Goal: Task Accomplishment & Management: Use online tool/utility

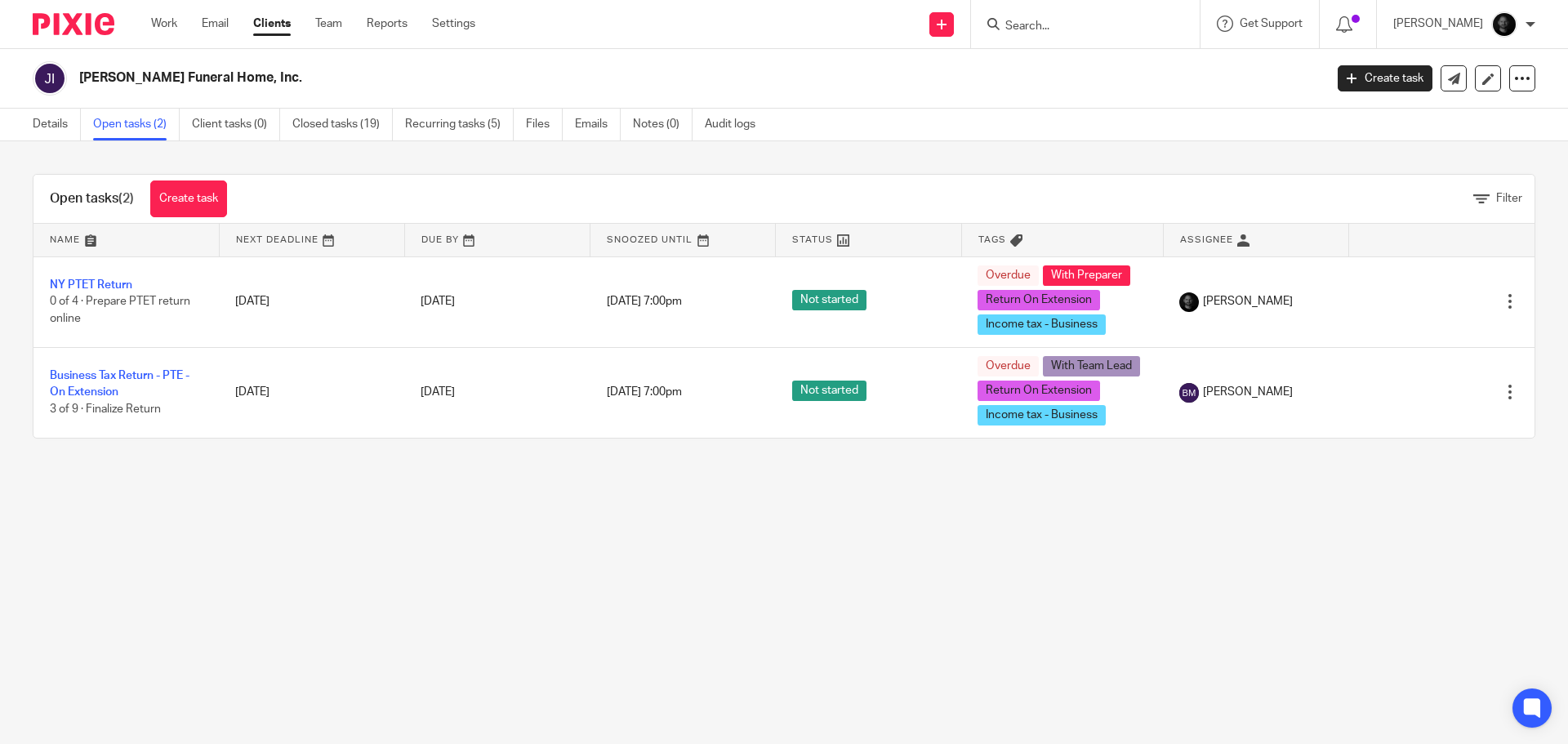
click at [345, 29] on ul "Work Email Clients Team Reports Settings" at bounding box center [325, 24] width 349 height 17
click at [327, 27] on link "Team" at bounding box center [328, 24] width 27 height 17
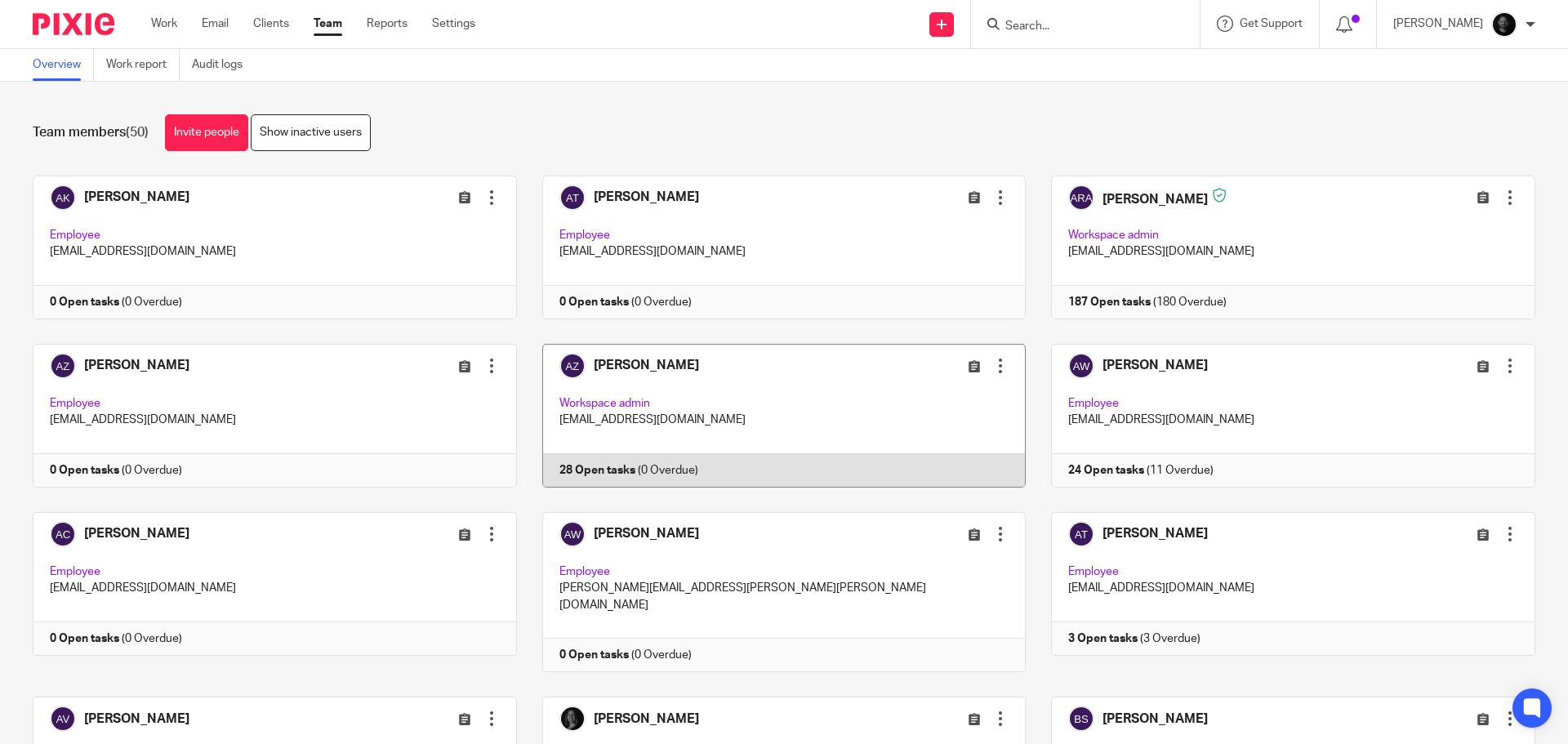
click at [617, 368] on link at bounding box center [771, 416] width 509 height 144
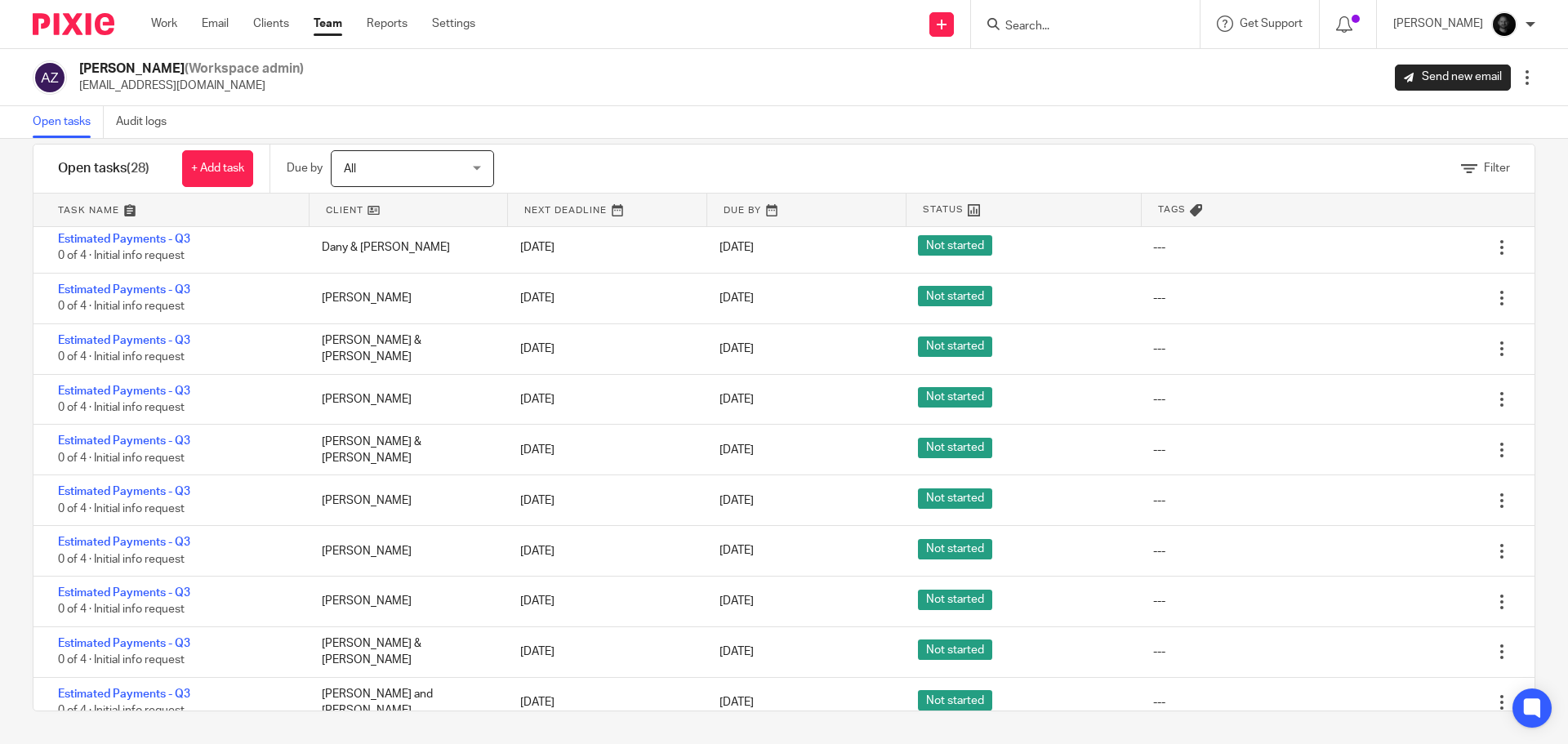
scroll to position [457, 0]
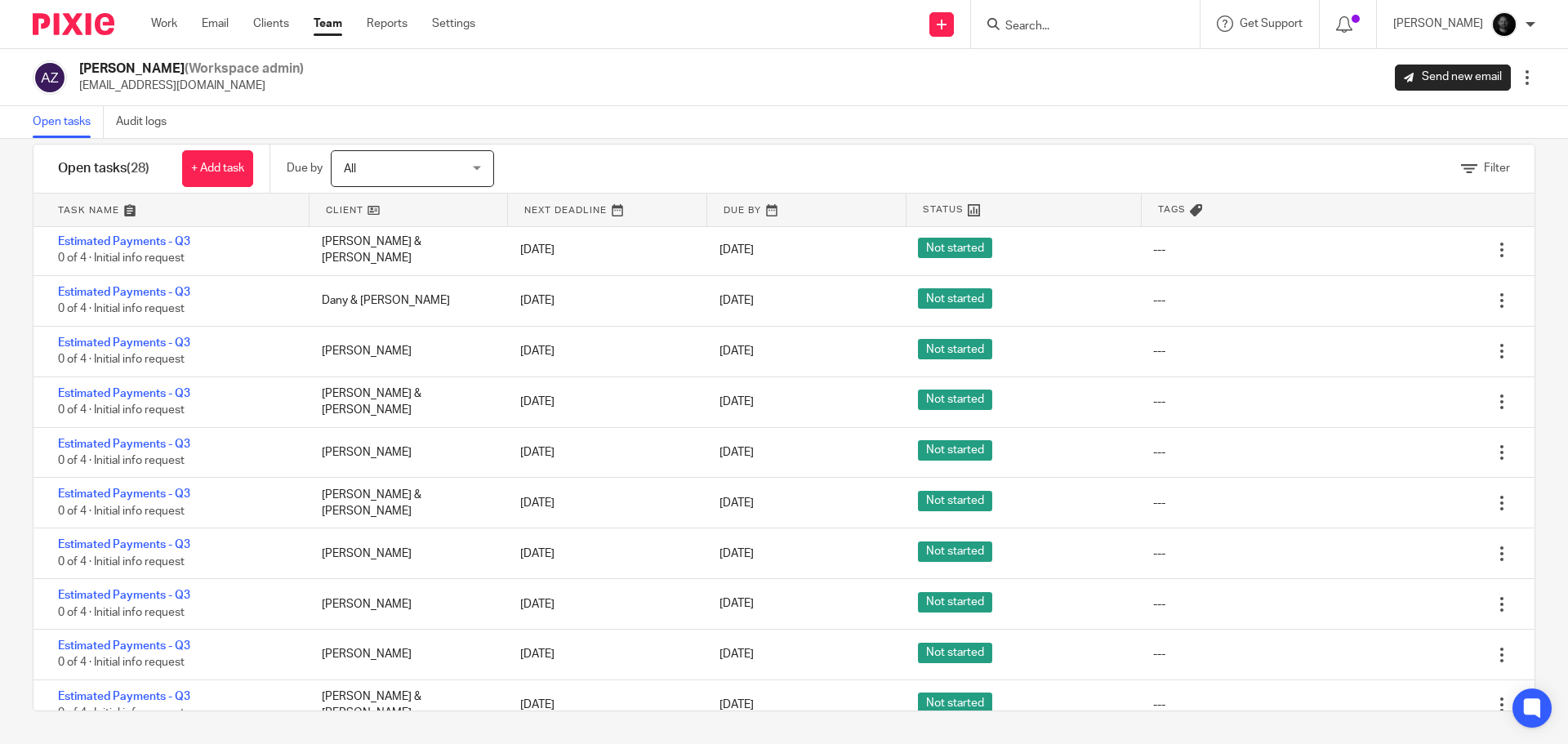
click at [335, 24] on link "Team" at bounding box center [328, 24] width 29 height 17
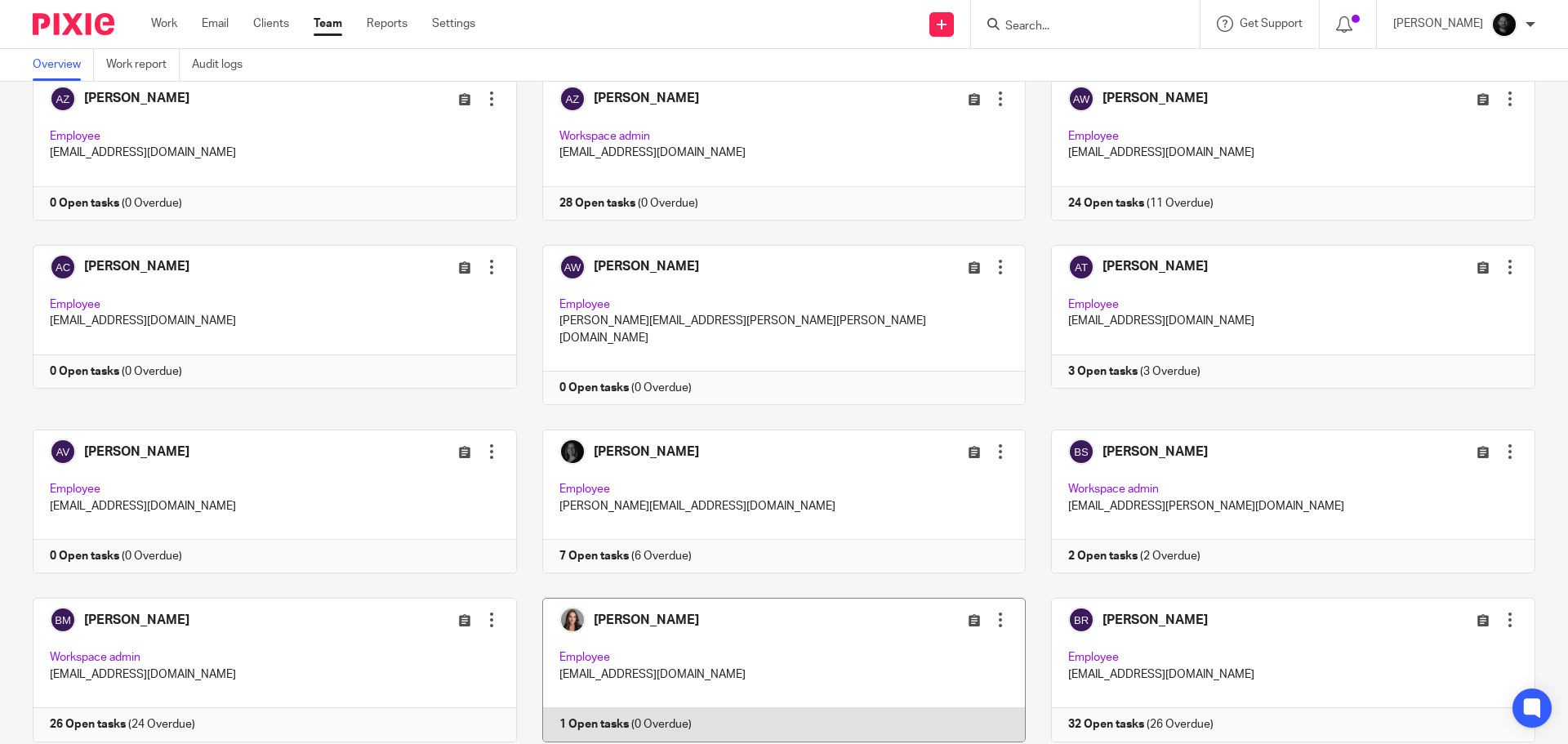
scroll to position [245, 0]
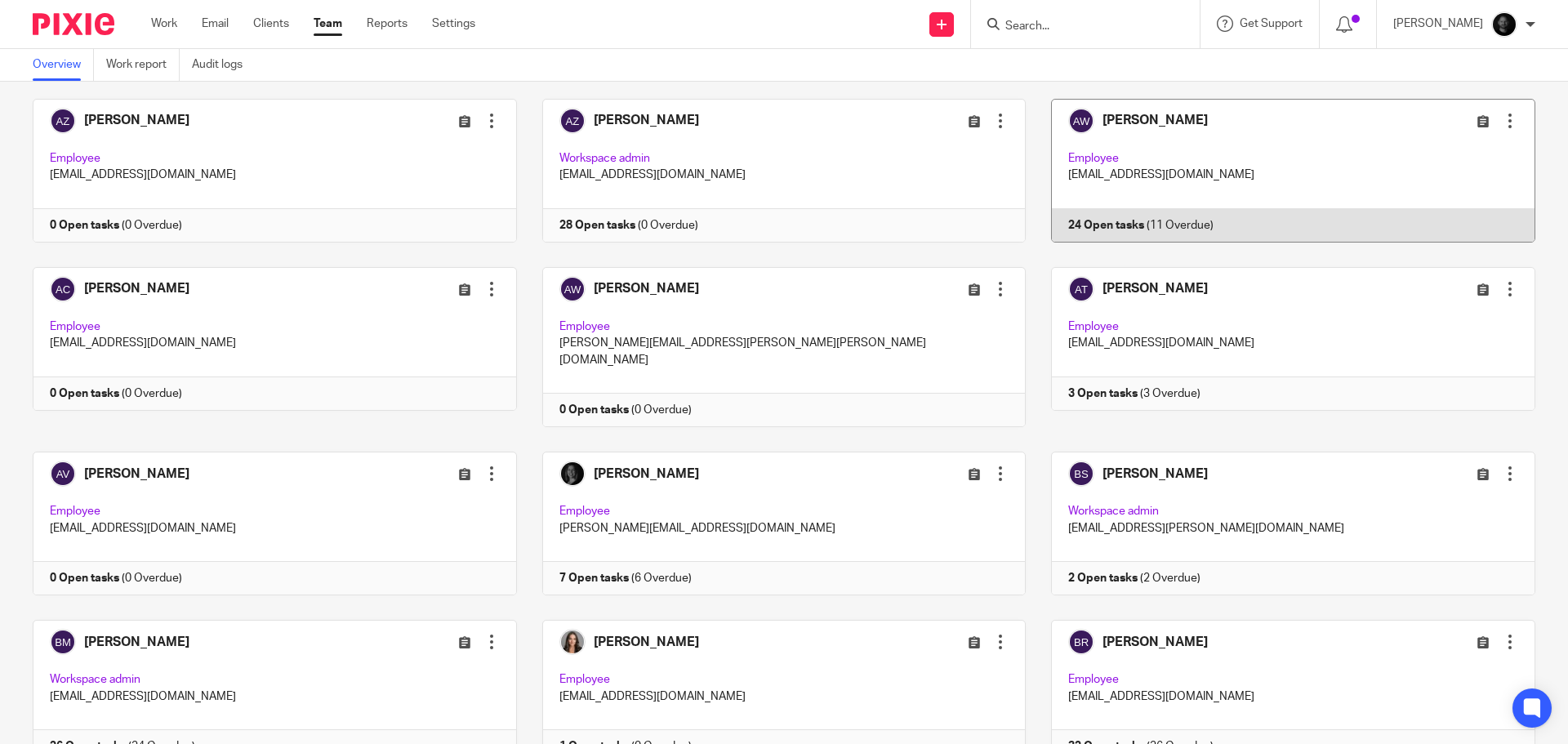
click at [1258, 147] on link at bounding box center [1280, 170] width 509 height 144
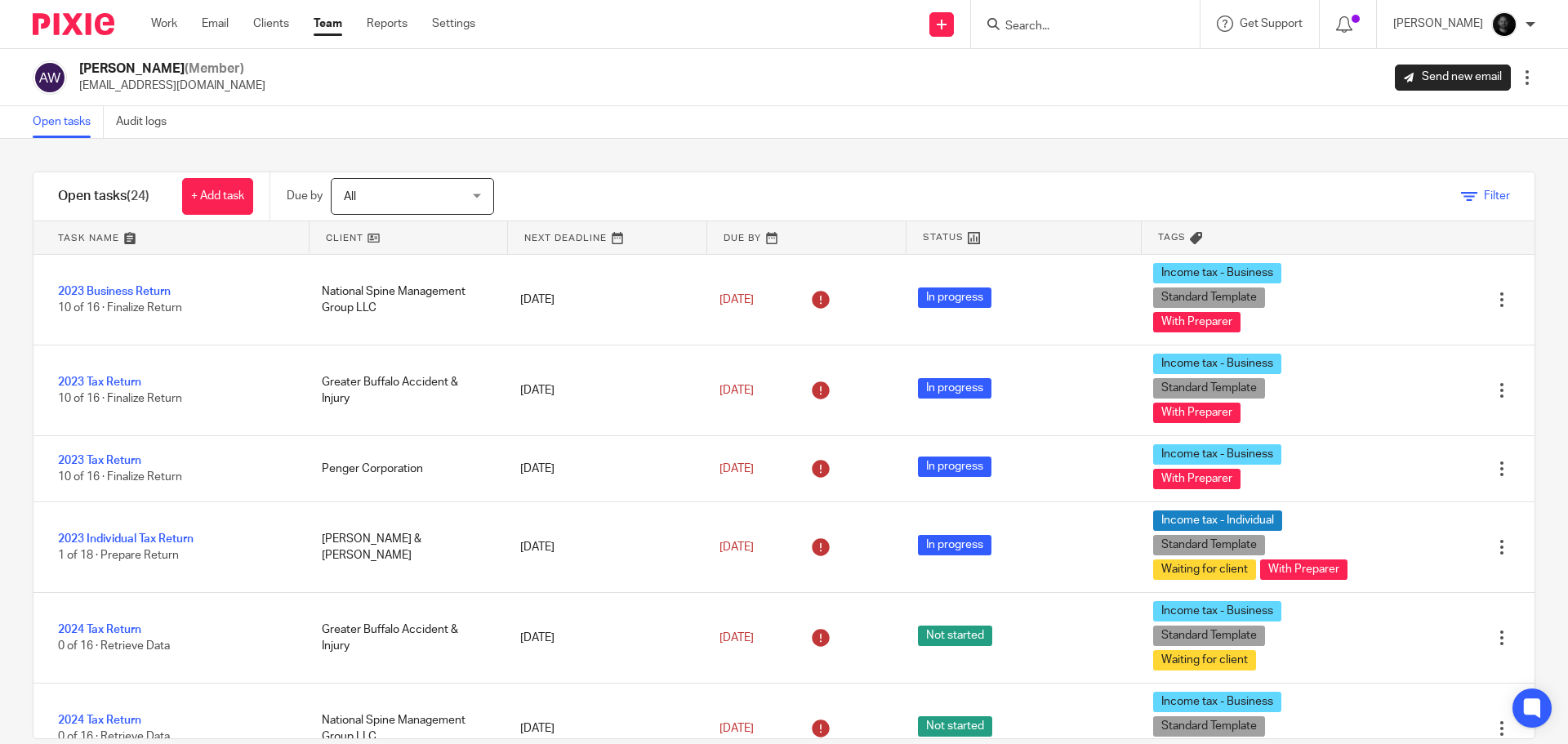
click at [1484, 192] on span "Filter" at bounding box center [1497, 196] width 26 height 11
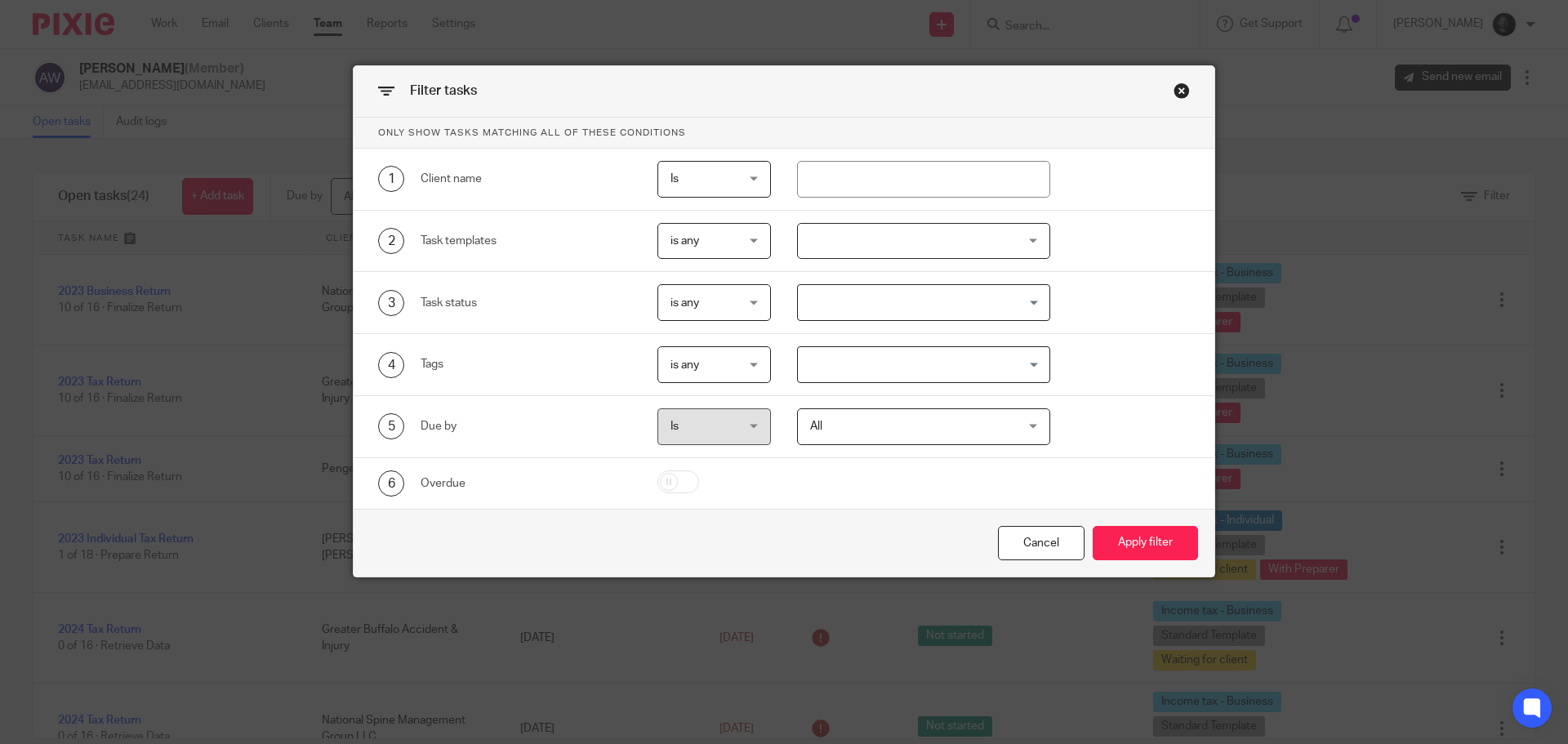
click at [898, 376] on input "Search for option" at bounding box center [920, 364] width 242 height 29
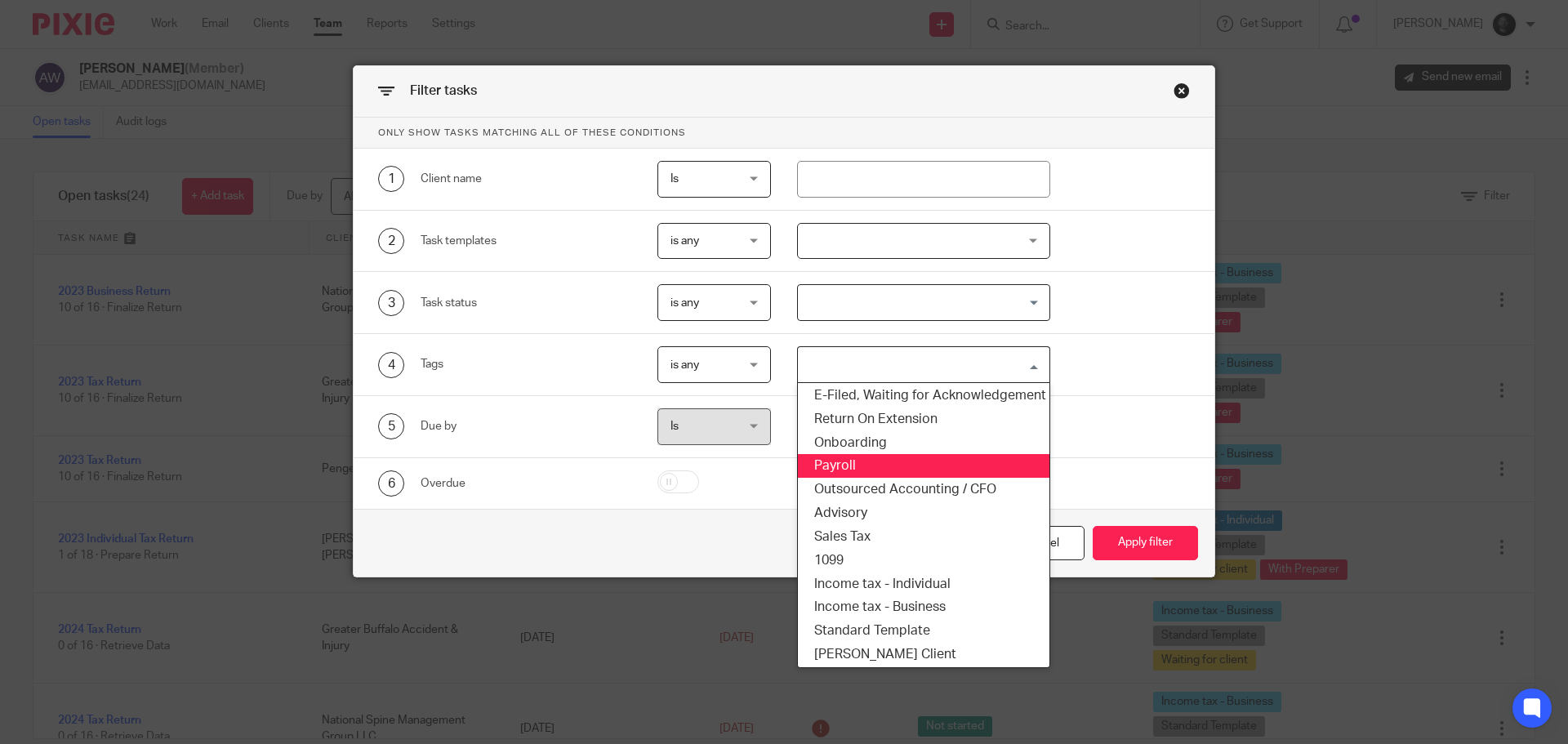
scroll to position [183, 0]
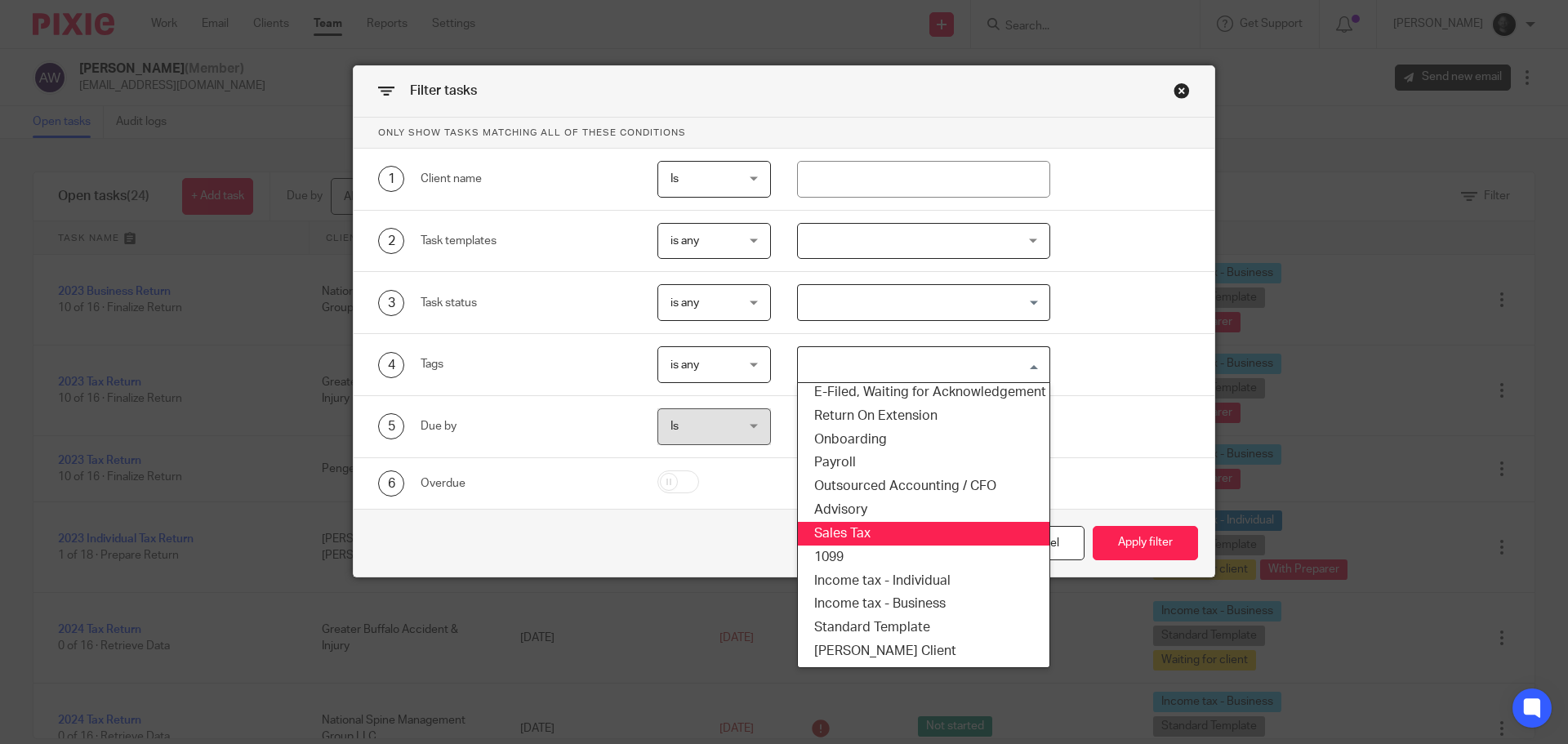
click at [861, 527] on li "Sales Tax" at bounding box center [924, 533] width 252 height 24
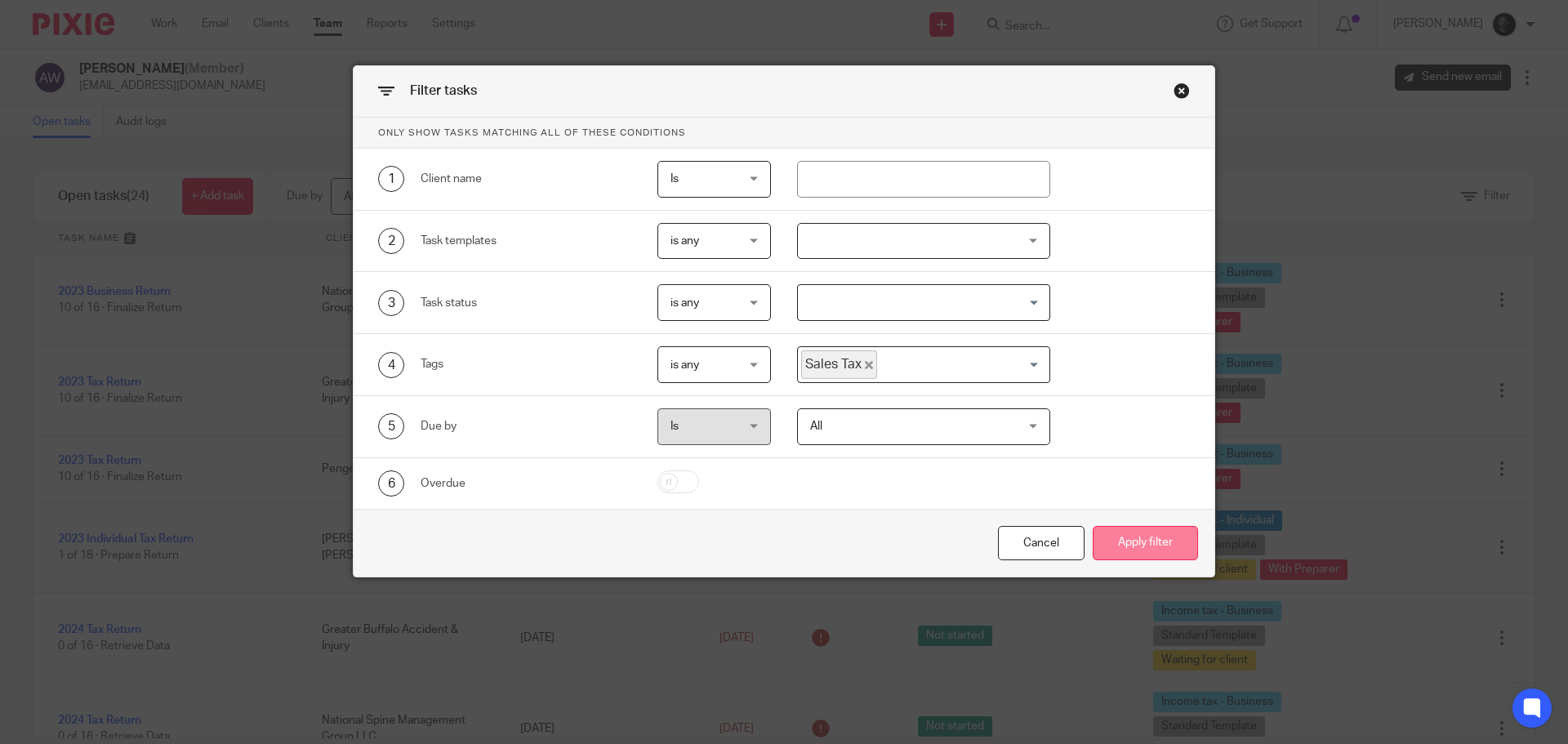
click at [1121, 537] on button "Apply filter" at bounding box center [1145, 543] width 106 height 35
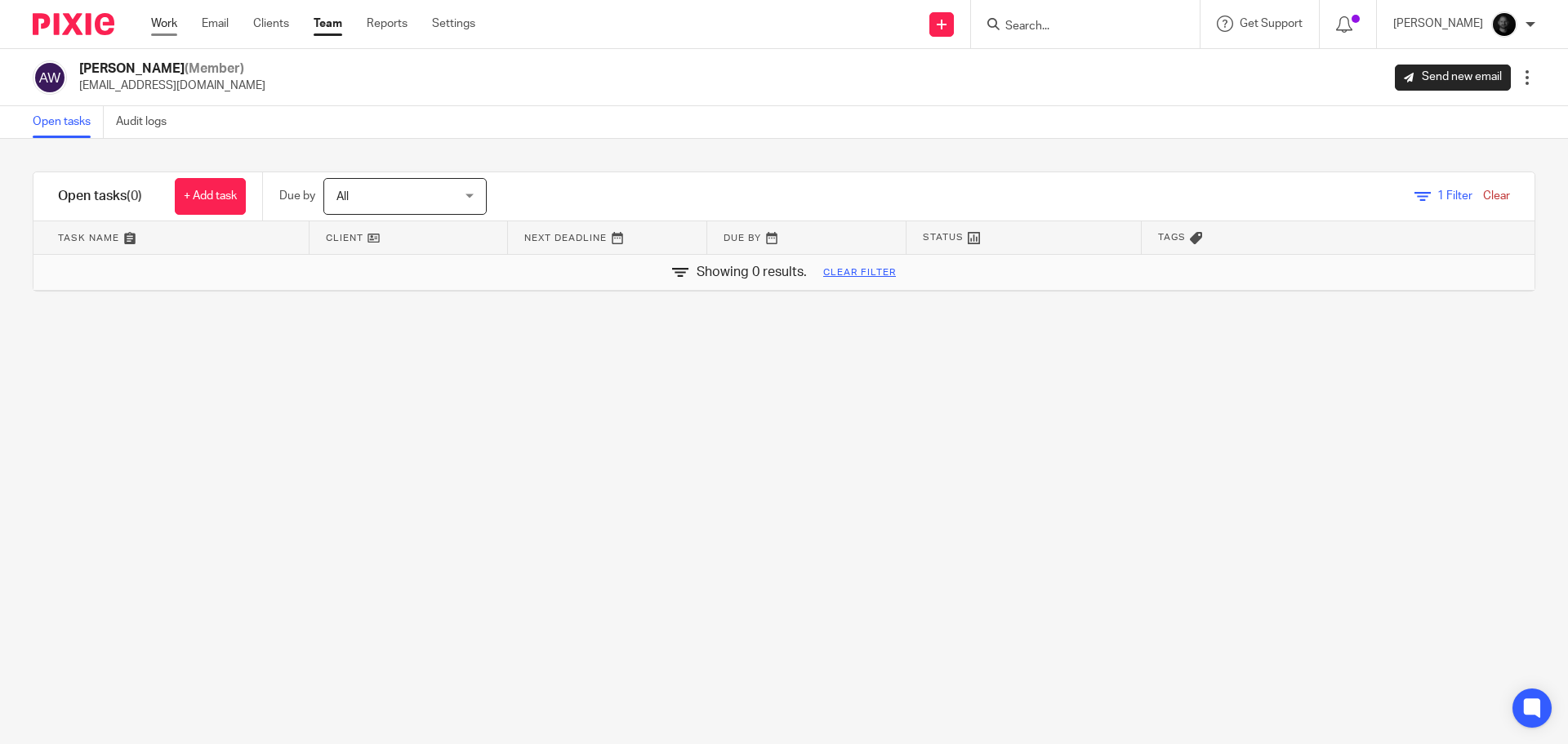
click at [176, 25] on link "Work" at bounding box center [164, 24] width 26 height 17
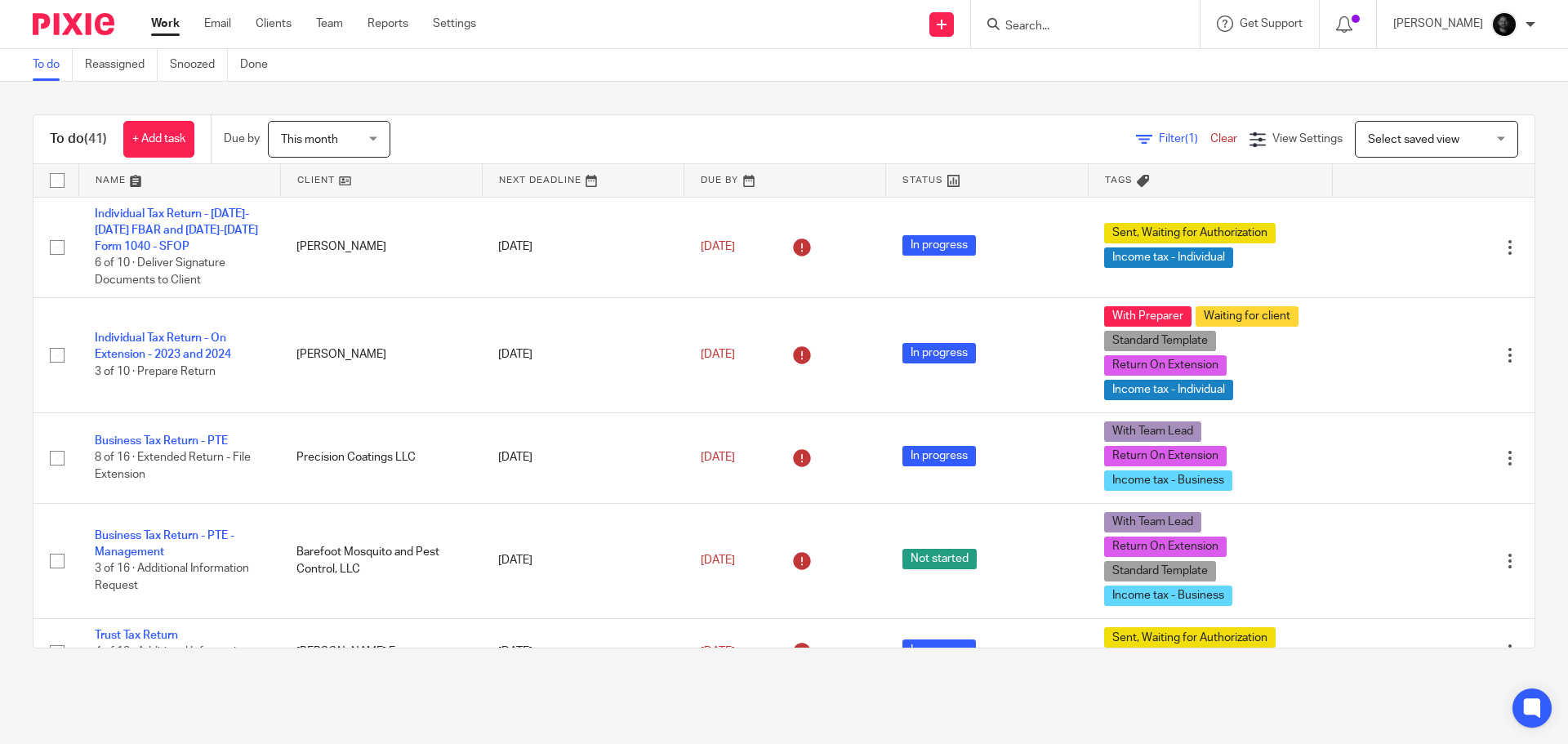
click at [1185, 139] on span "(1)" at bounding box center [1192, 138] width 13 height 11
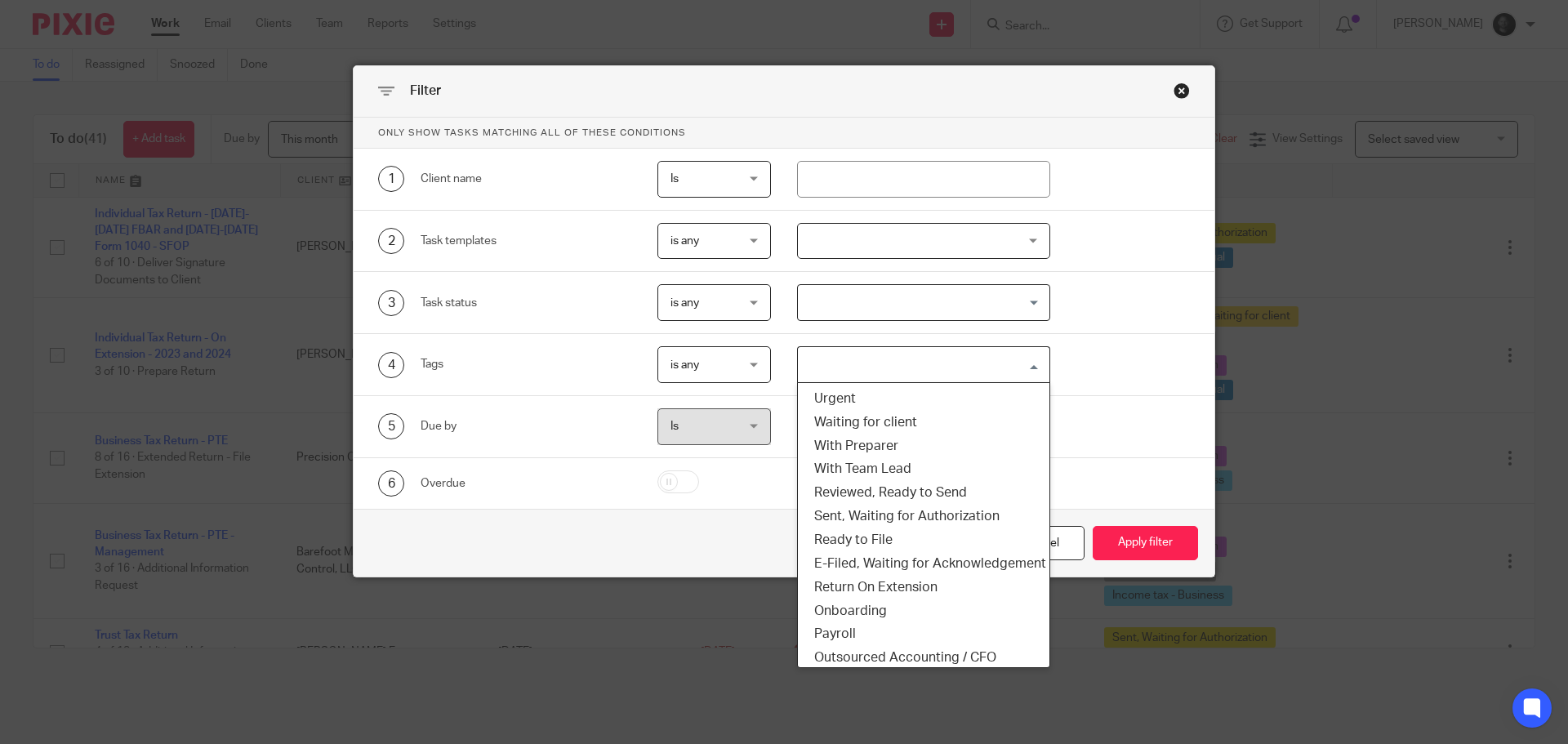
click at [881, 359] on input "Search for option" at bounding box center [920, 364] width 242 height 29
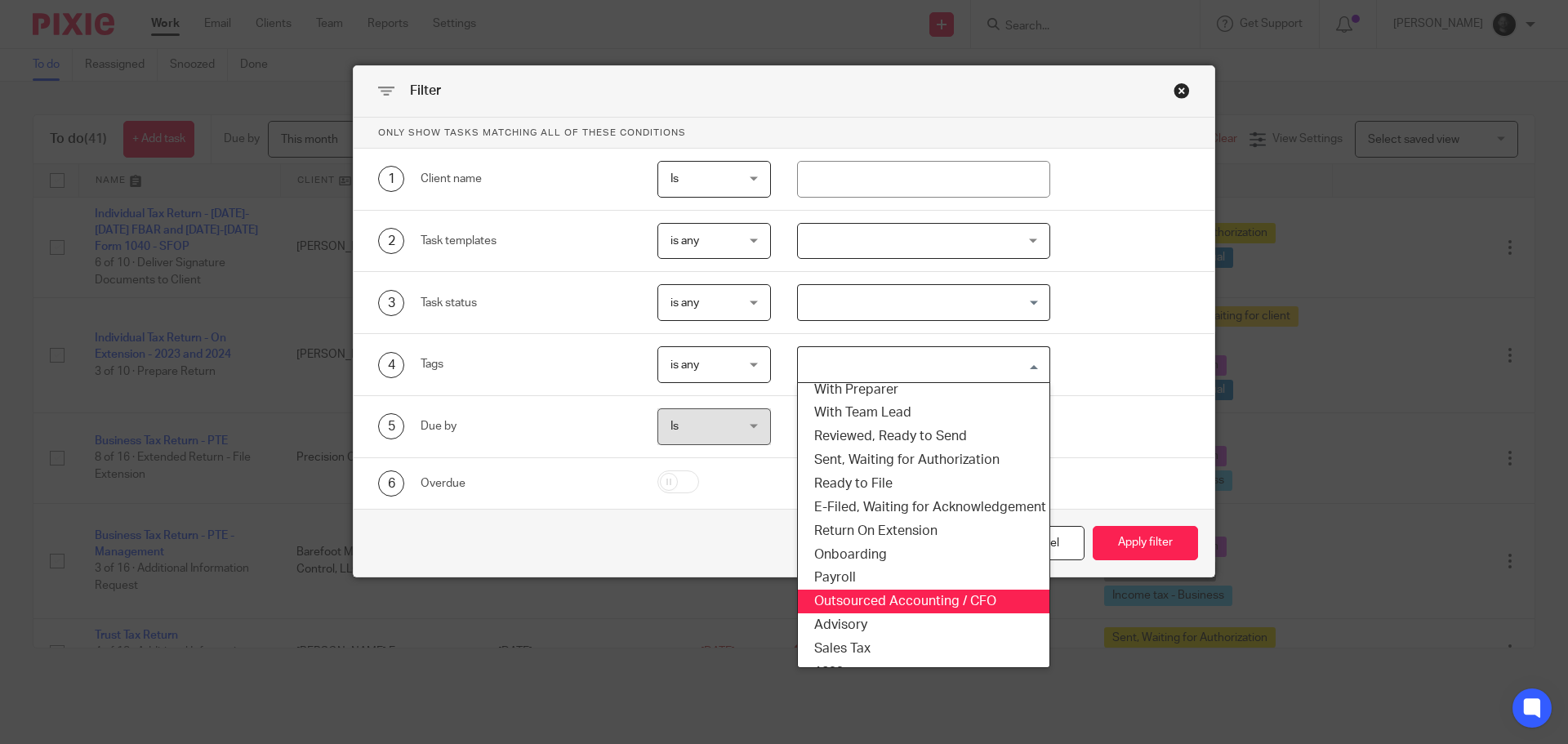
scroll to position [183, 0]
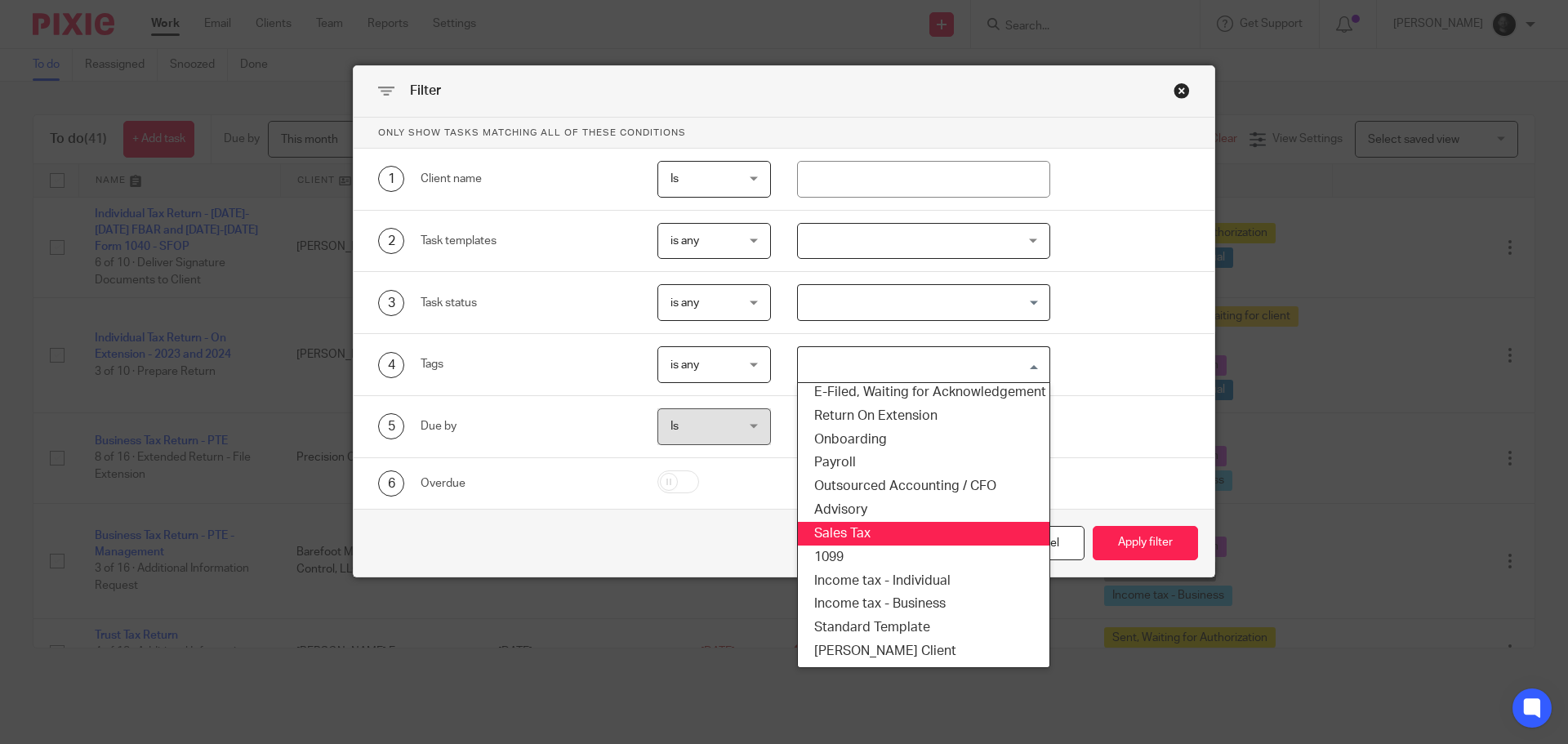
click at [897, 521] on li "Sales Tax" at bounding box center [924, 533] width 252 height 24
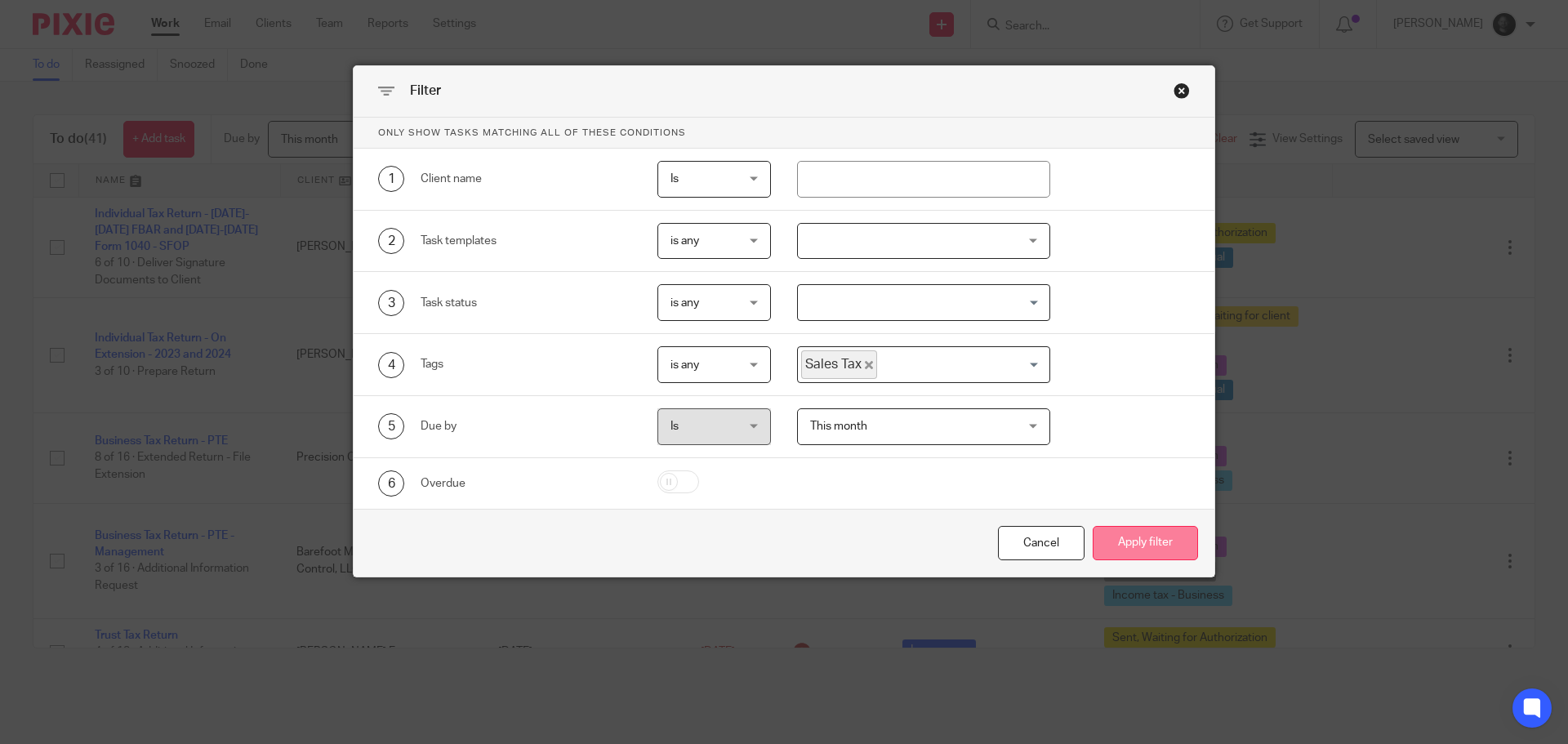
click at [1150, 530] on button "Apply filter" at bounding box center [1145, 543] width 106 height 35
